Goal: Find specific page/section: Find specific page/section

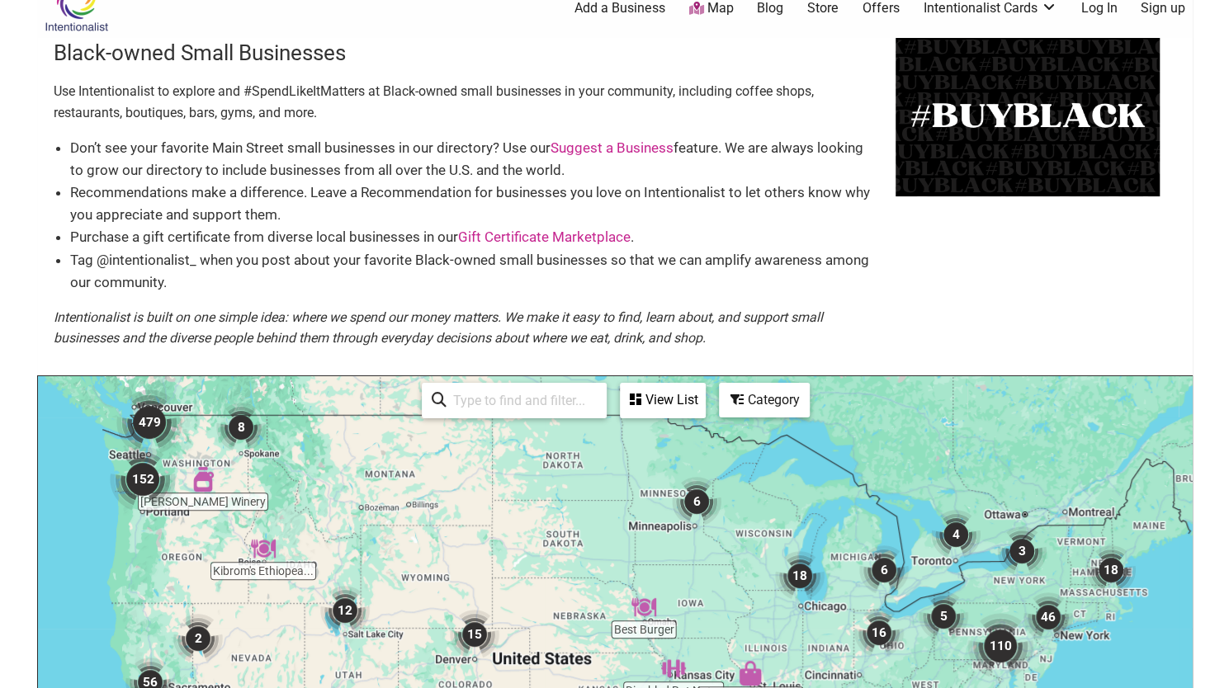
scroll to position [10, 0]
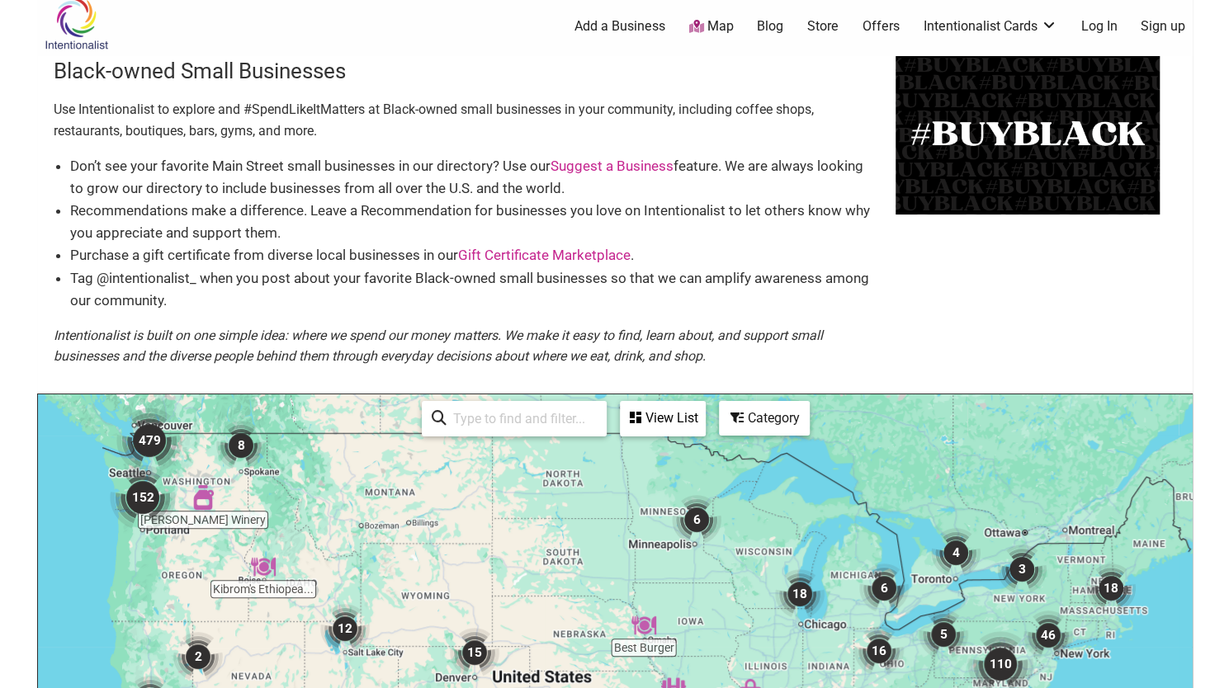
click at [142, 441] on img "479" at bounding box center [149, 440] width 79 height 79
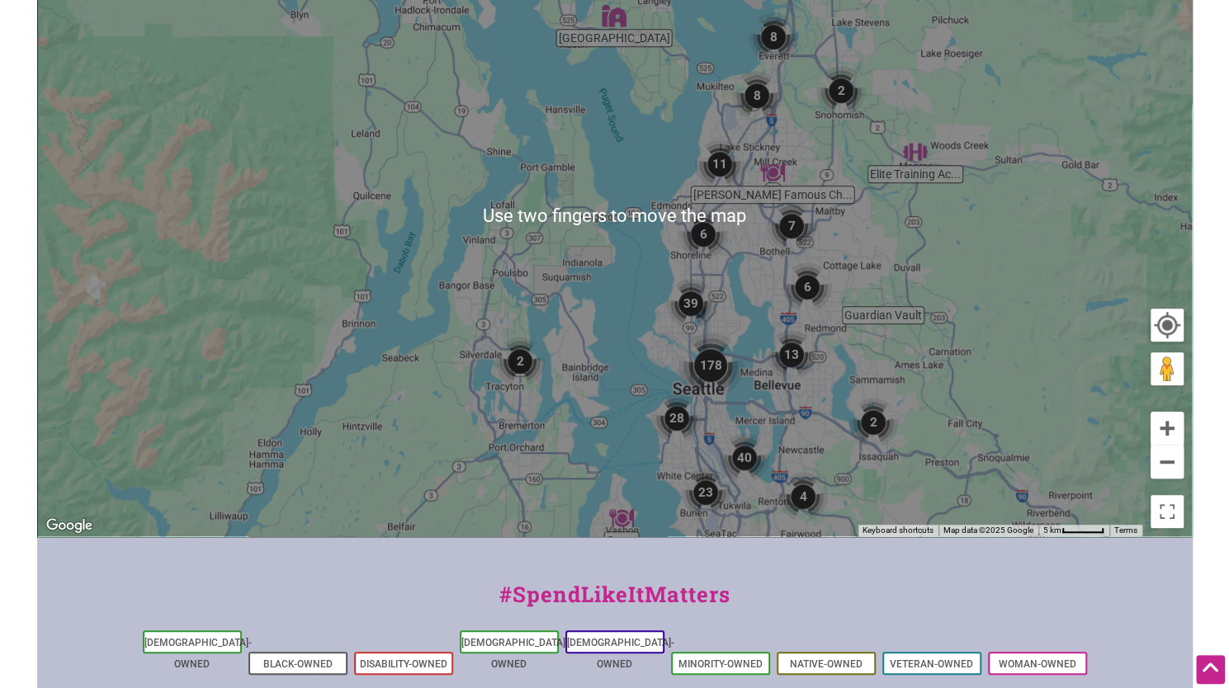
scroll to position [528, 0]
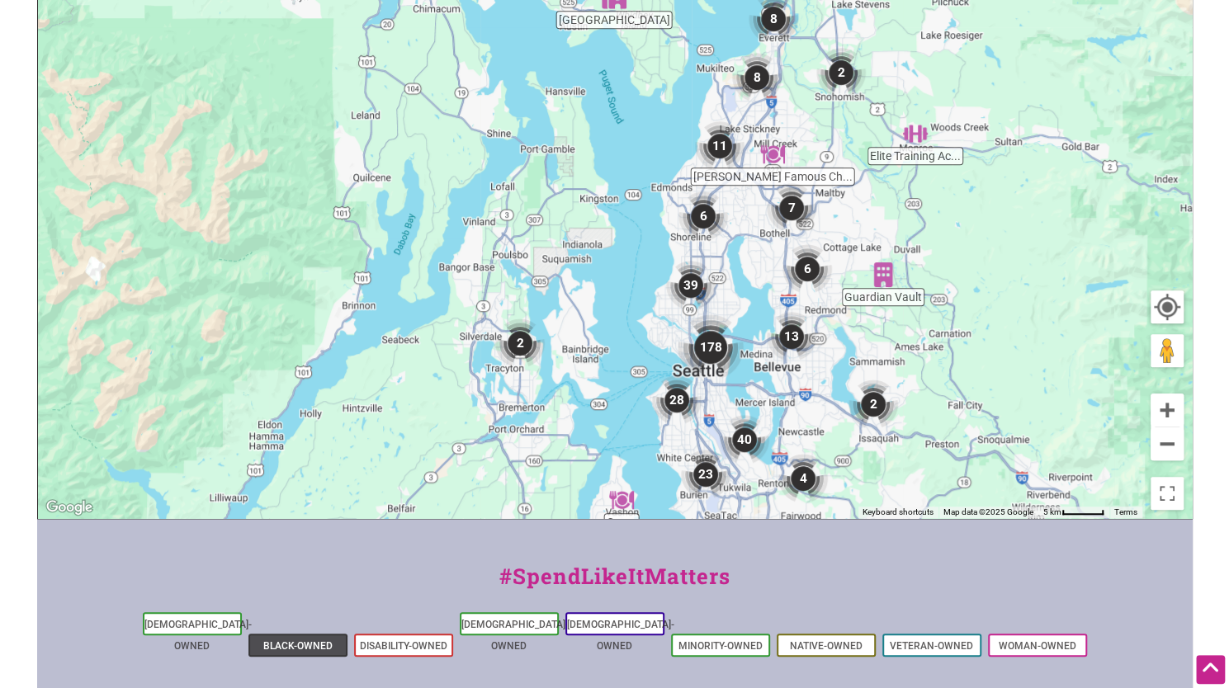
click at [298, 640] on link "Black-Owned" at bounding box center [297, 646] width 69 height 12
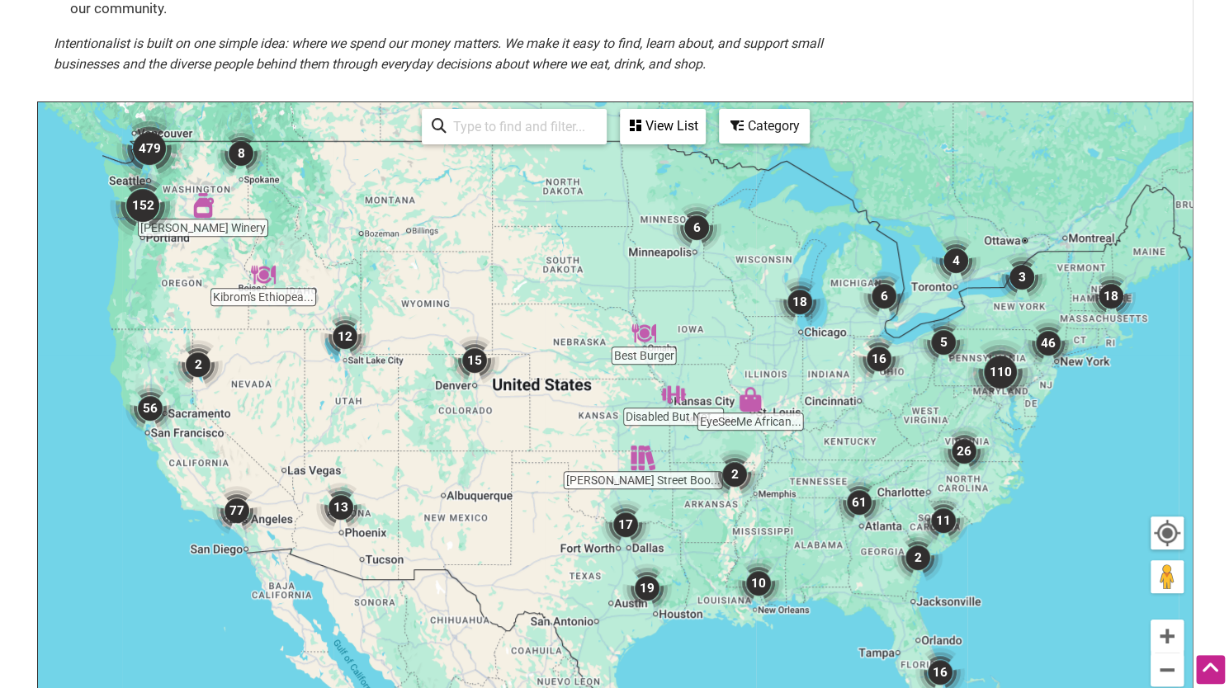
scroll to position [297, 0]
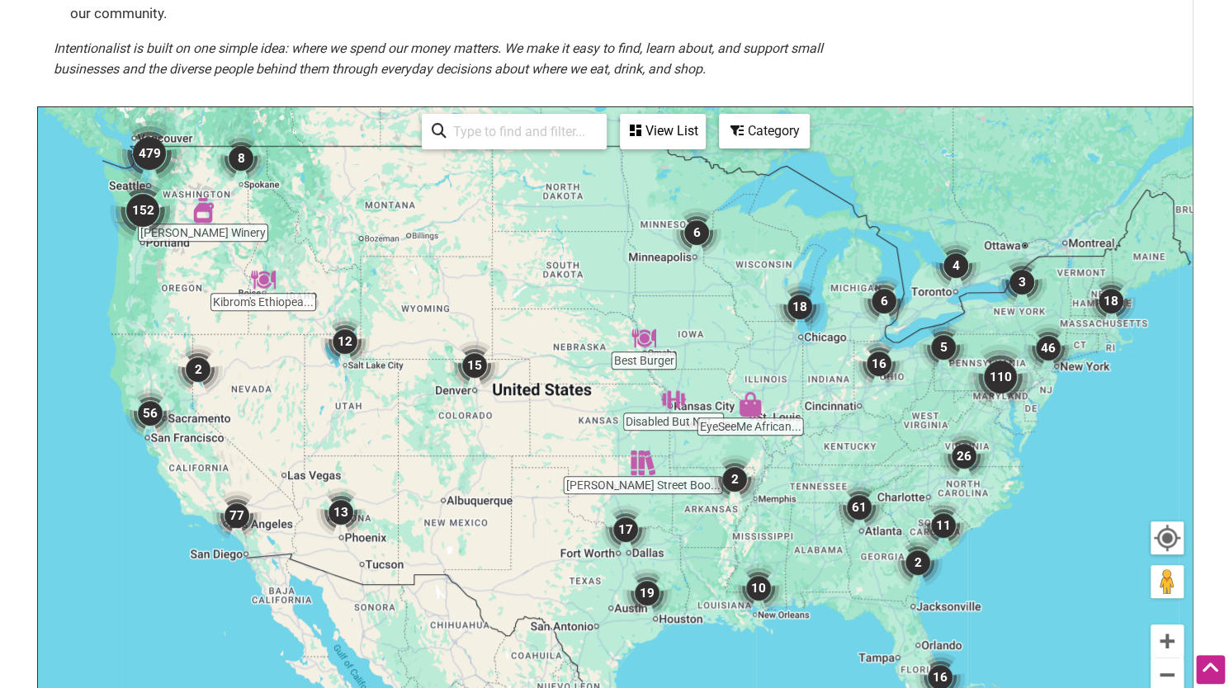
click at [623, 129] on div "View List" at bounding box center [662, 131] width 83 height 31
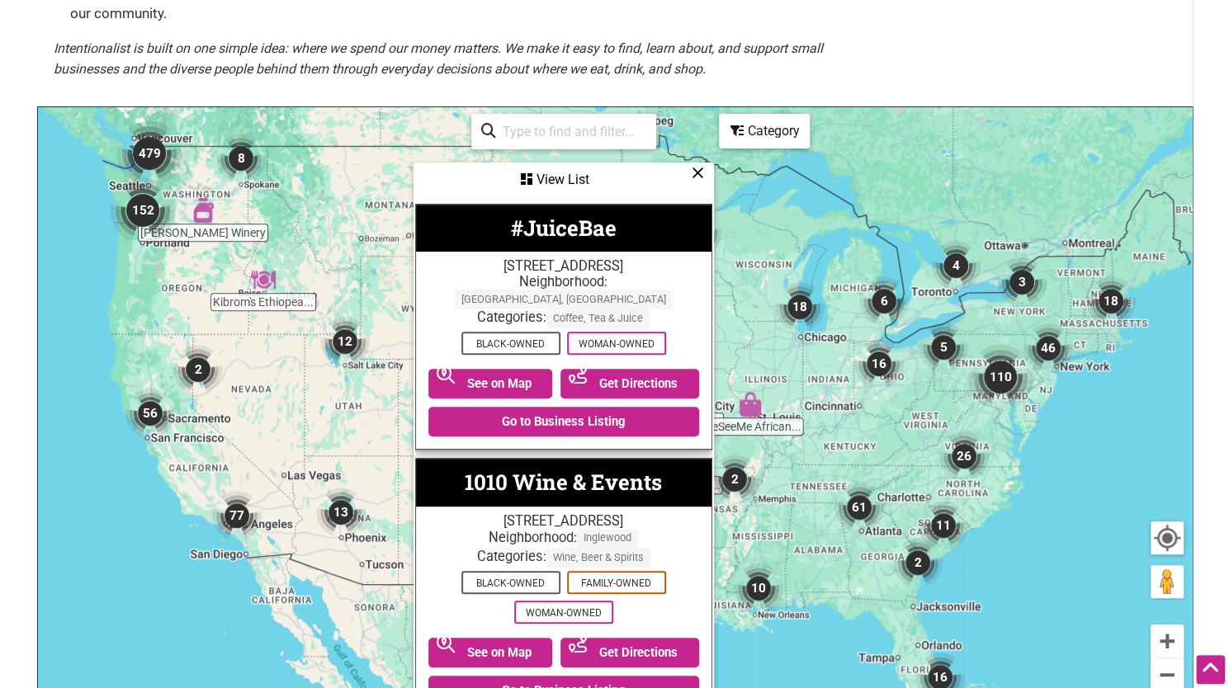
click at [158, 153] on img "479" at bounding box center [149, 153] width 79 height 79
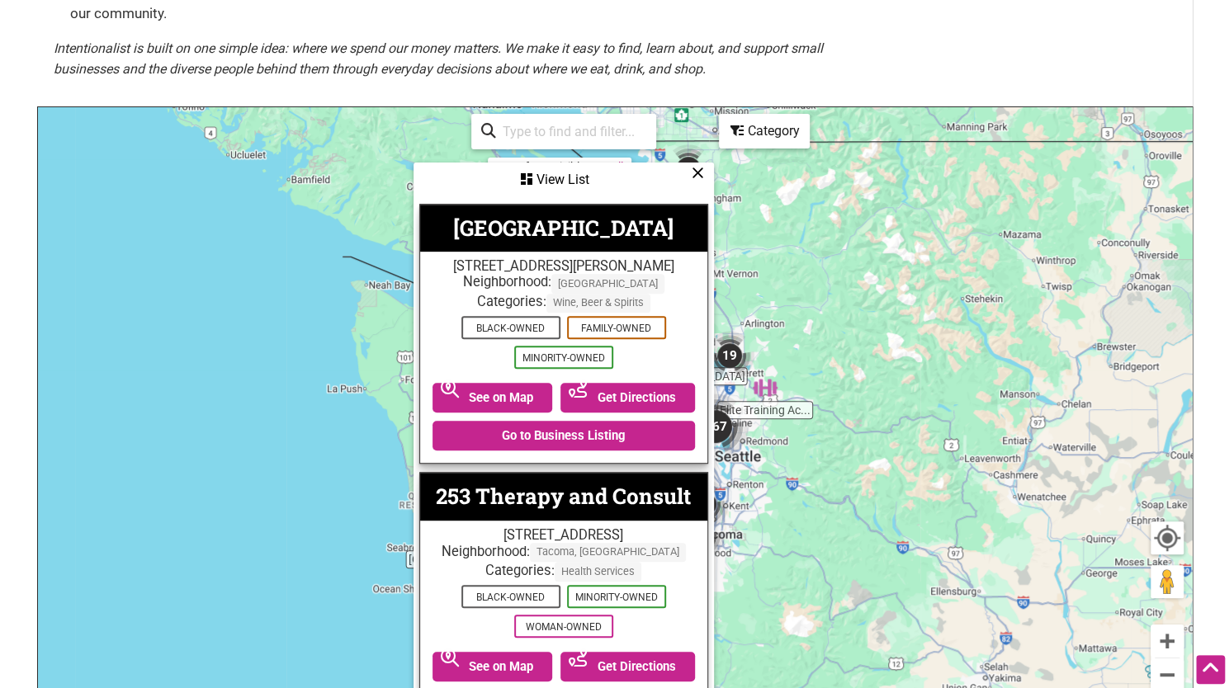
click at [700, 172] on icon at bounding box center [698, 172] width 12 height 1
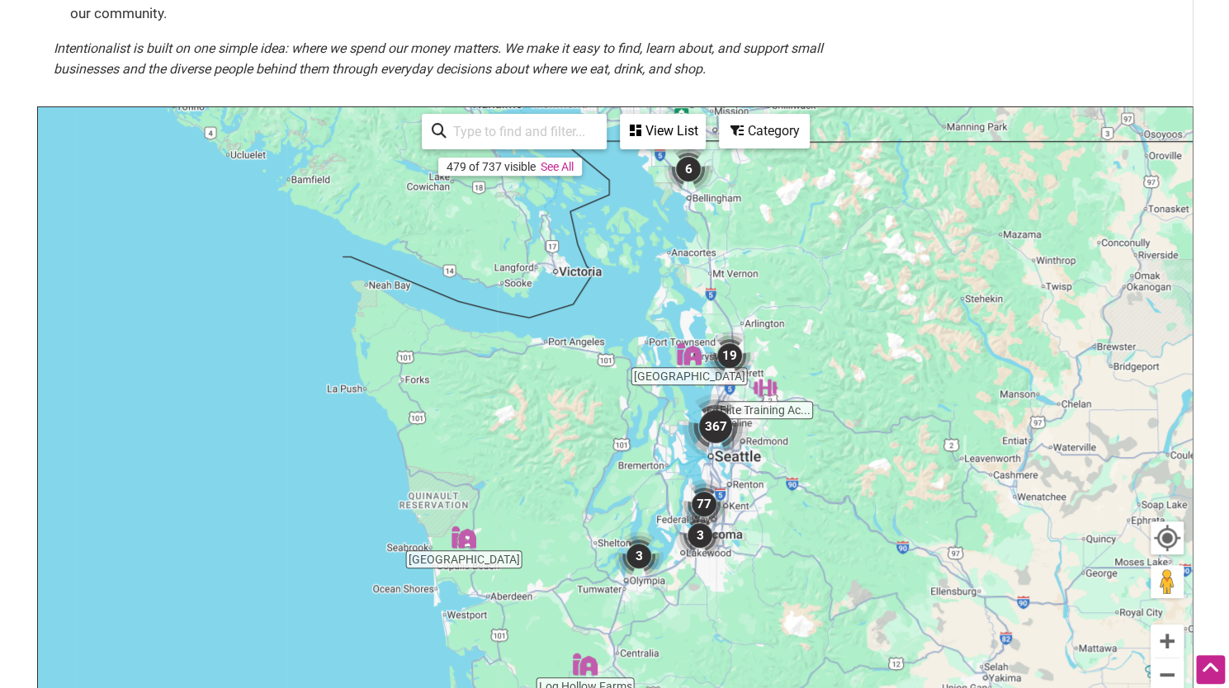
click at [687, 138] on div "View List" at bounding box center [662, 131] width 83 height 31
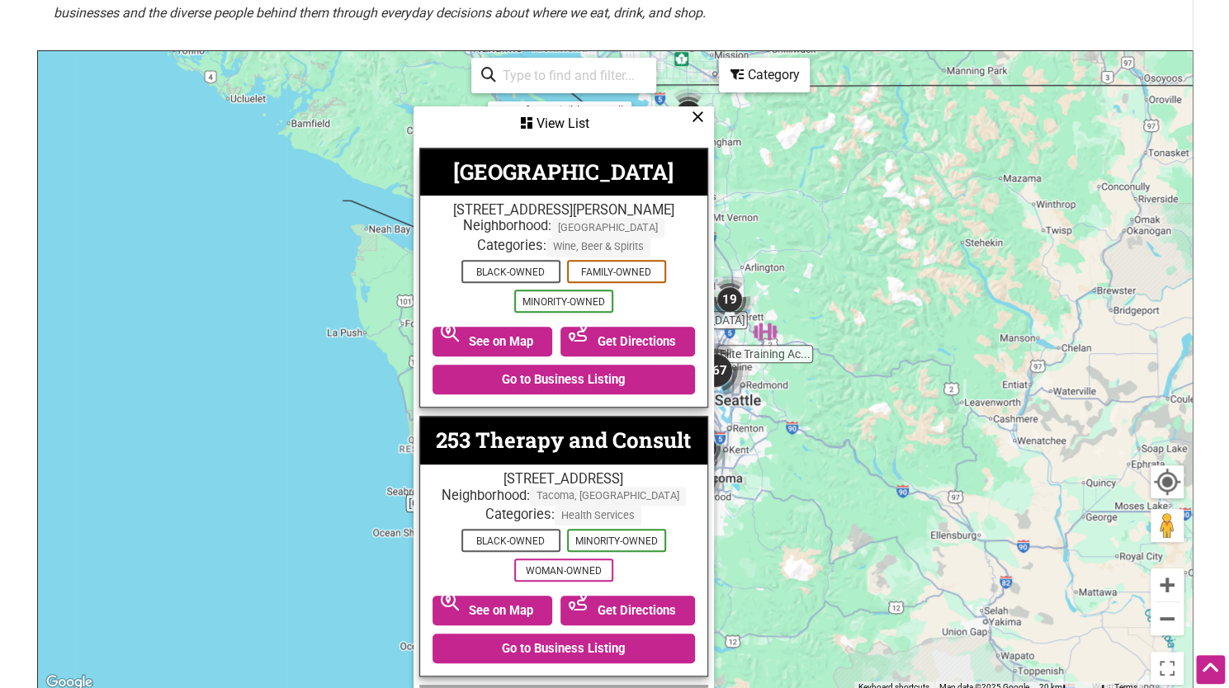
scroll to position [344, 0]
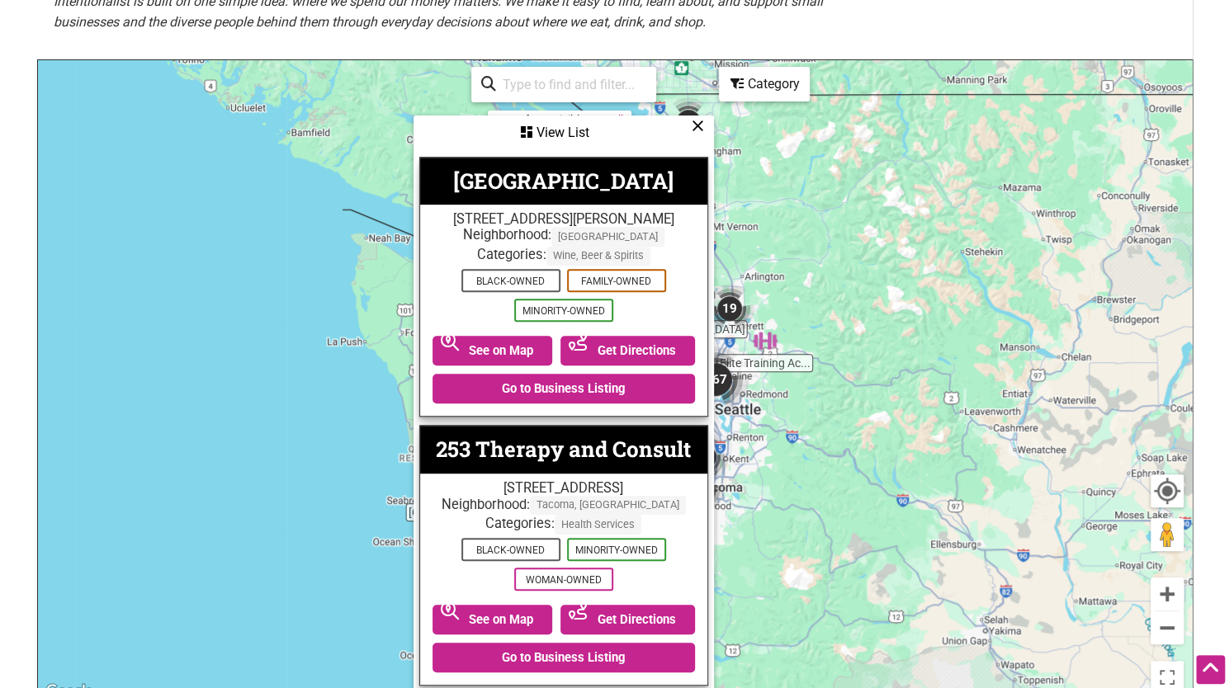
click at [697, 126] on icon at bounding box center [698, 125] width 12 height 1
